Goal: Information Seeking & Learning: Learn about a topic

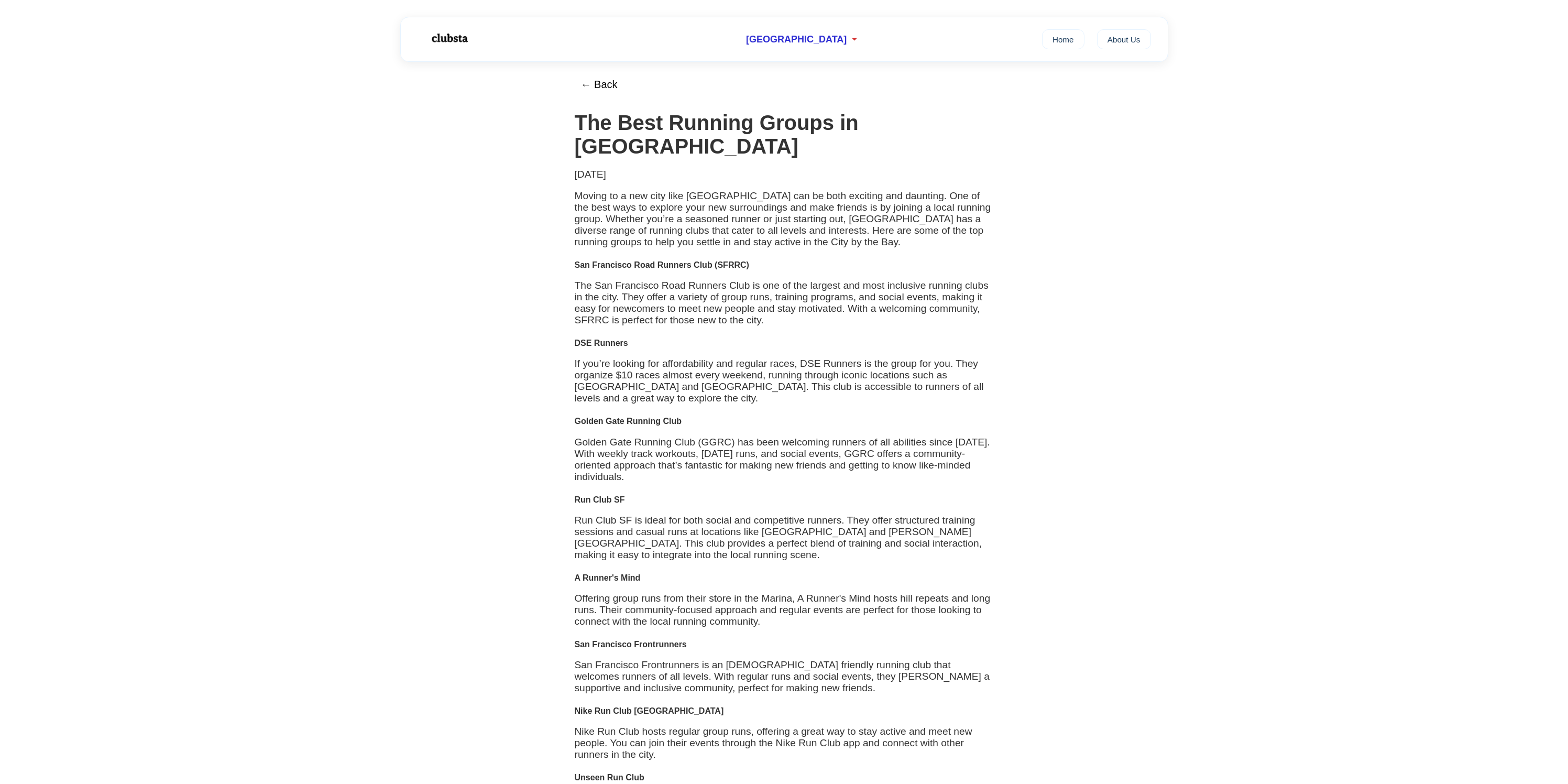
click at [612, 348] on h4 "DSE Runners" at bounding box center [784, 343] width 419 height 10
click at [612, 505] on h4 "Run Club SF" at bounding box center [784, 500] width 419 height 10
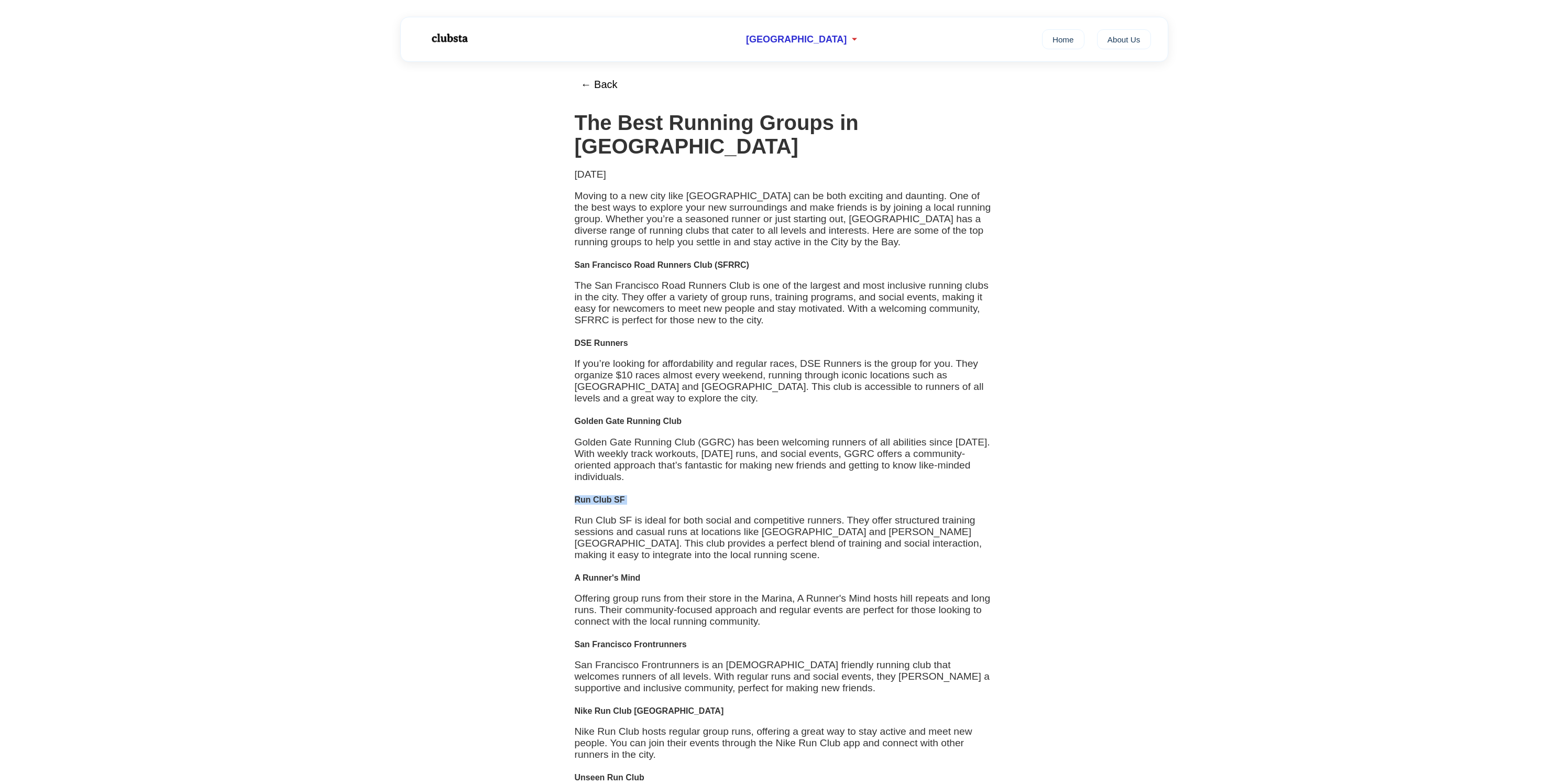
click at [612, 505] on h4 "Run Club SF" at bounding box center [784, 500] width 419 height 10
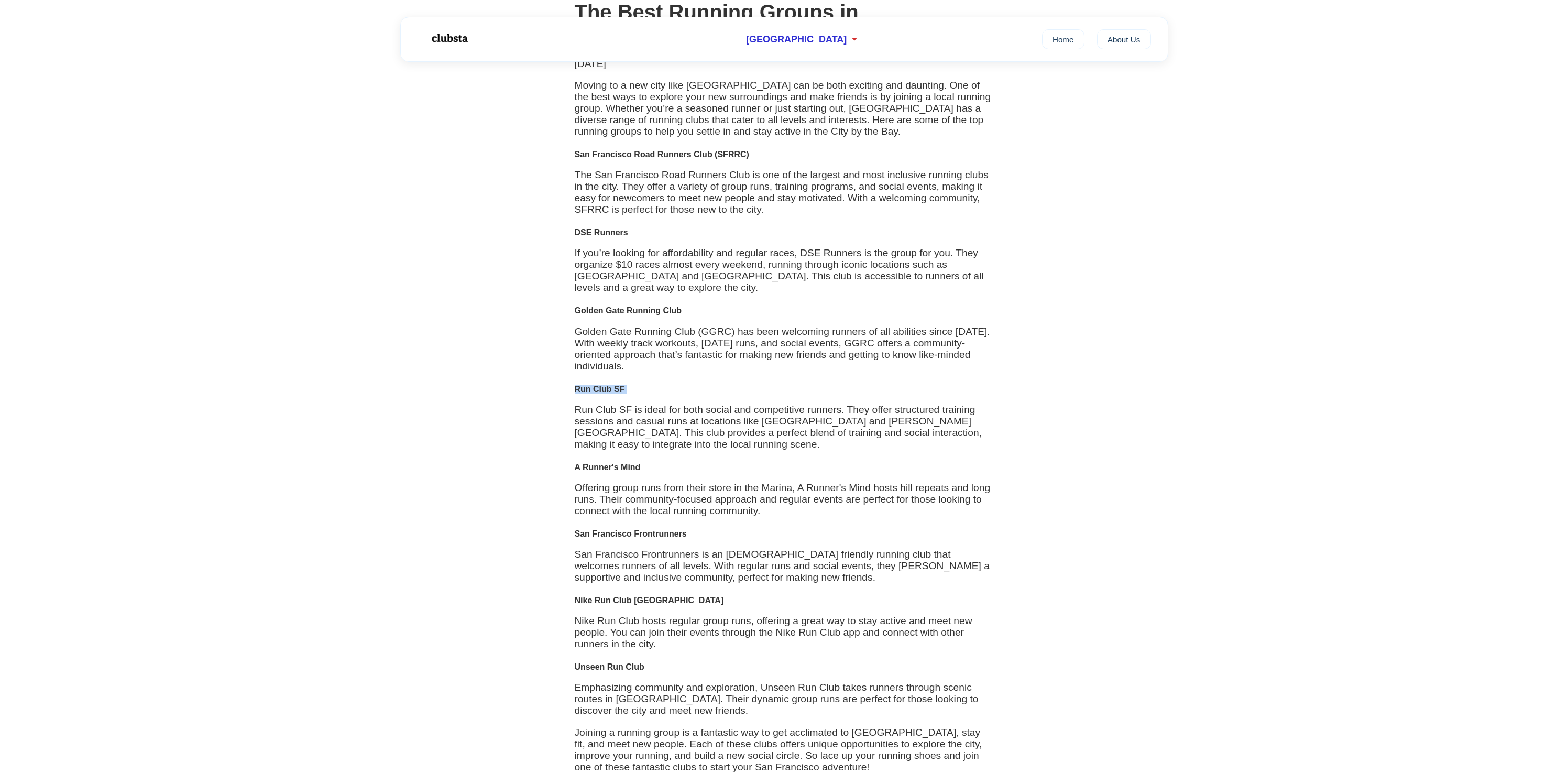
scroll to position [219, 0]
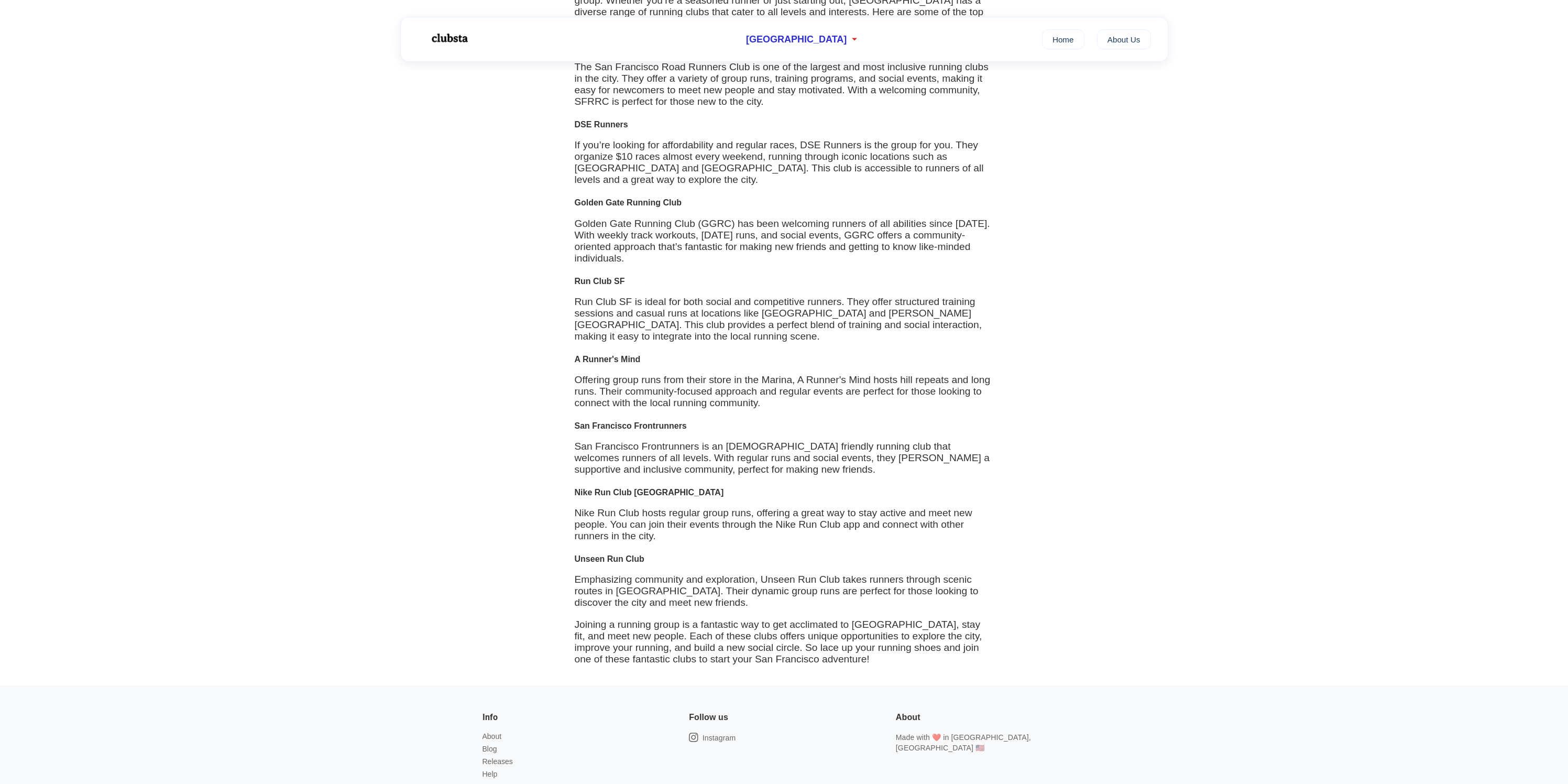
click at [616, 509] on div "← Back The Best Running Groups in [GEOGRAPHIC_DATA] [DATE] Moving to a new city…" at bounding box center [784, 264] width 440 height 842
click at [616, 510] on div "← Back The Best Running Groups in [GEOGRAPHIC_DATA] [DATE] Moving to a new city…" at bounding box center [784, 264] width 440 height 842
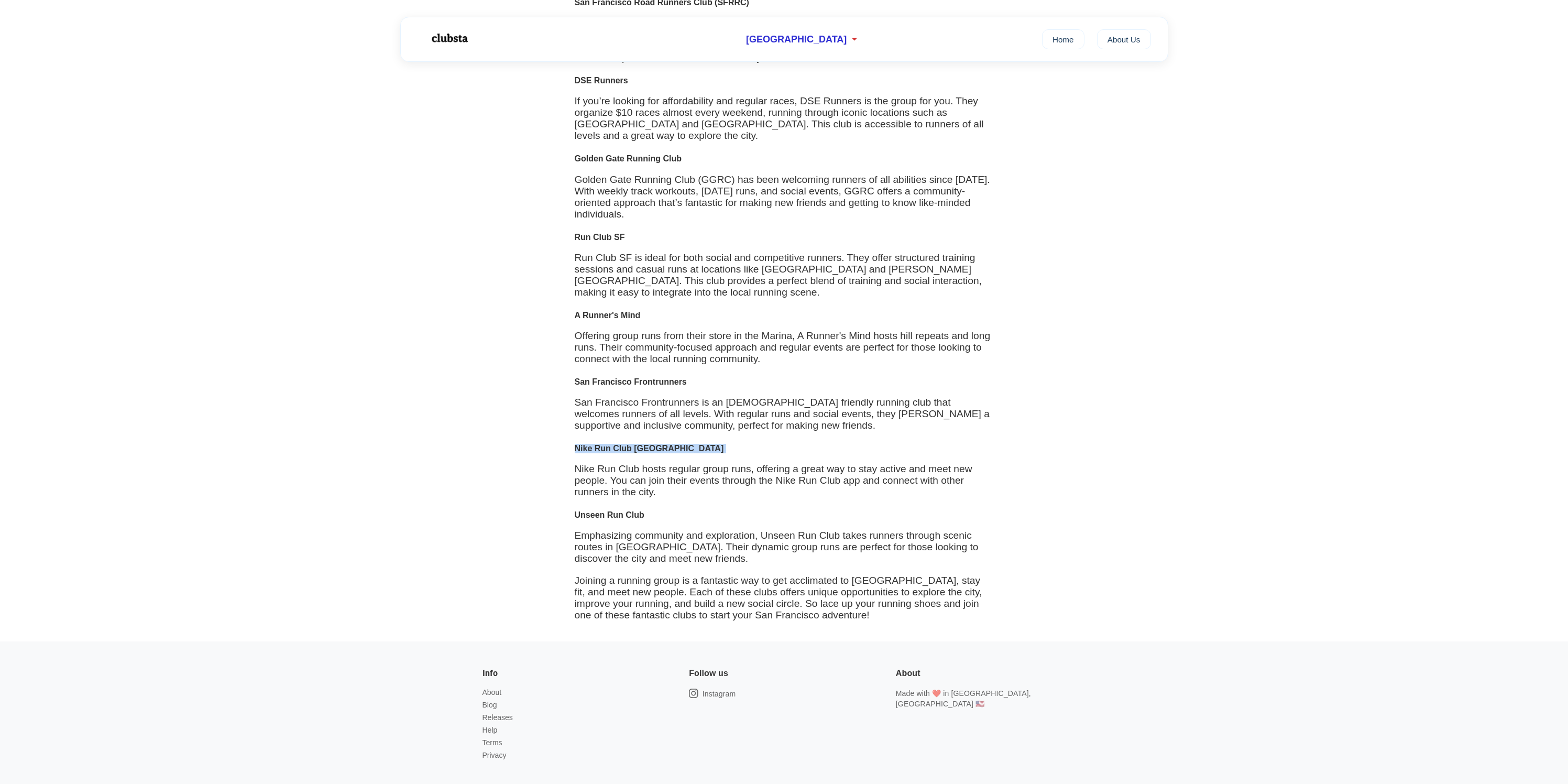
scroll to position [0, 0]
